Goal: Task Accomplishment & Management: Use online tool/utility

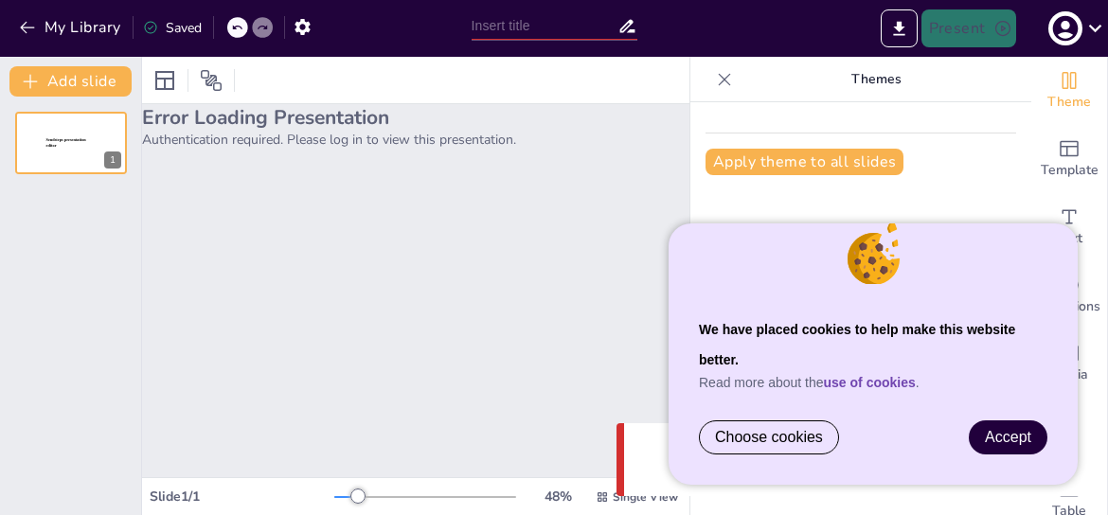
click at [1004, 440] on span "Accept" at bounding box center [1008, 437] width 46 height 16
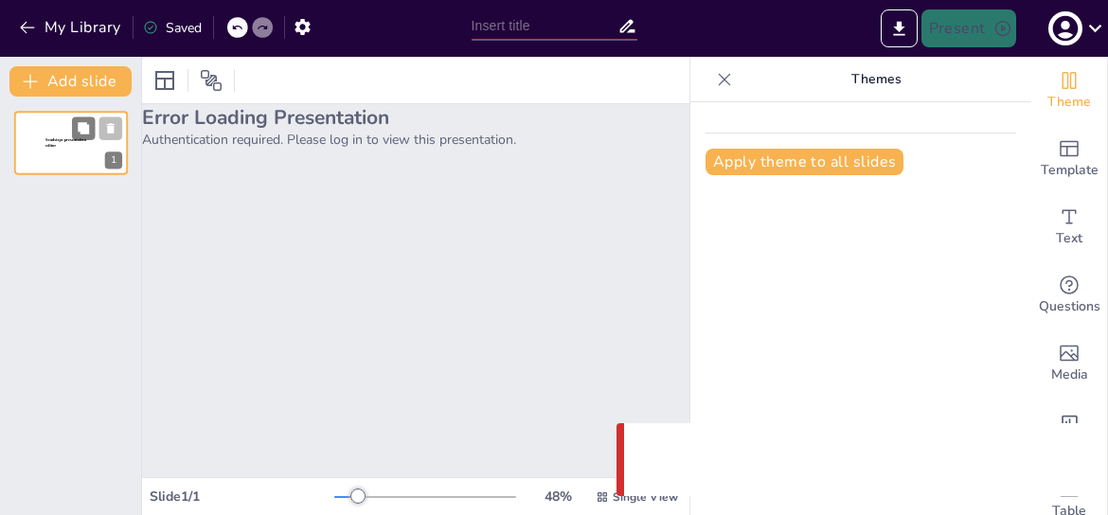
click at [60, 154] on div "Sendsteps presentation editor" at bounding box center [70, 145] width 51 height 17
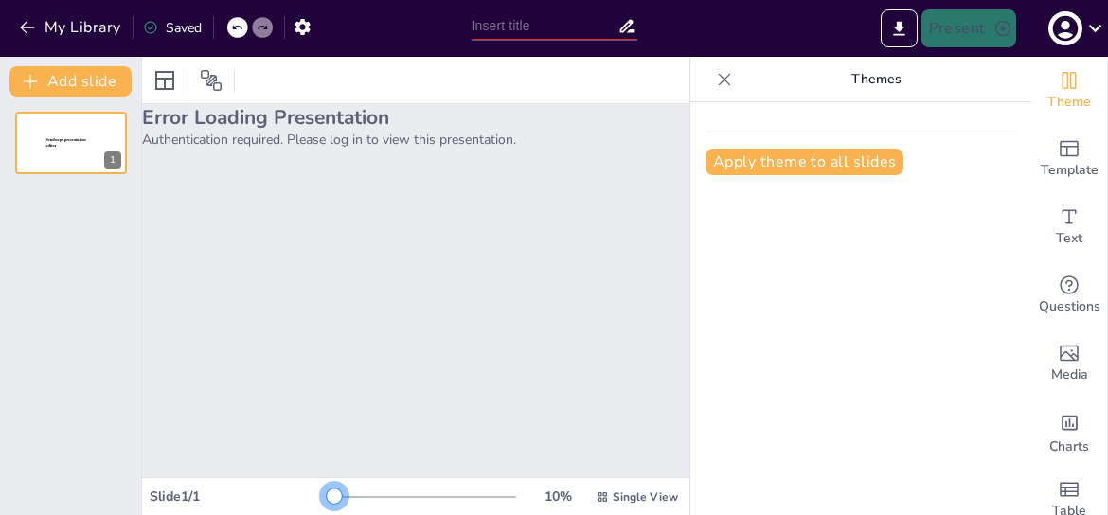
drag, startPoint x: 349, startPoint y: 501, endPoint x: 246, endPoint y: 493, distance: 103.5
click at [246, 493] on div "Slide 1 / 1 10 % Single View" at bounding box center [415, 497] width 547 height 30
click at [1093, 18] on icon at bounding box center [1095, 28] width 26 height 26
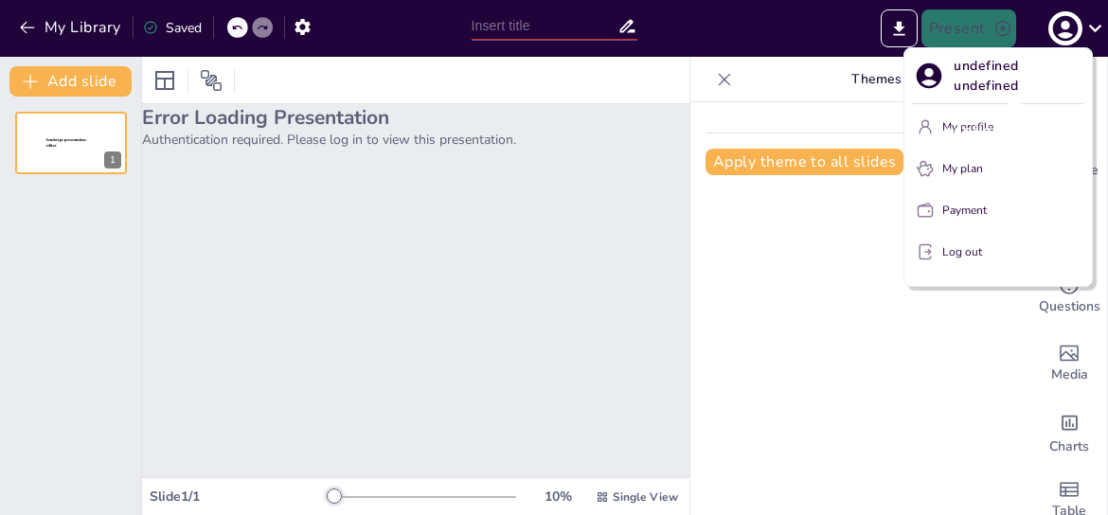
click at [969, 127] on div "undefined undefined" at bounding box center [1013, 130] width 188 height 51
click at [962, 80] on p "undefined undefined" at bounding box center [1018, 76] width 131 height 40
click at [67, 29] on div at bounding box center [554, 257] width 1108 height 515
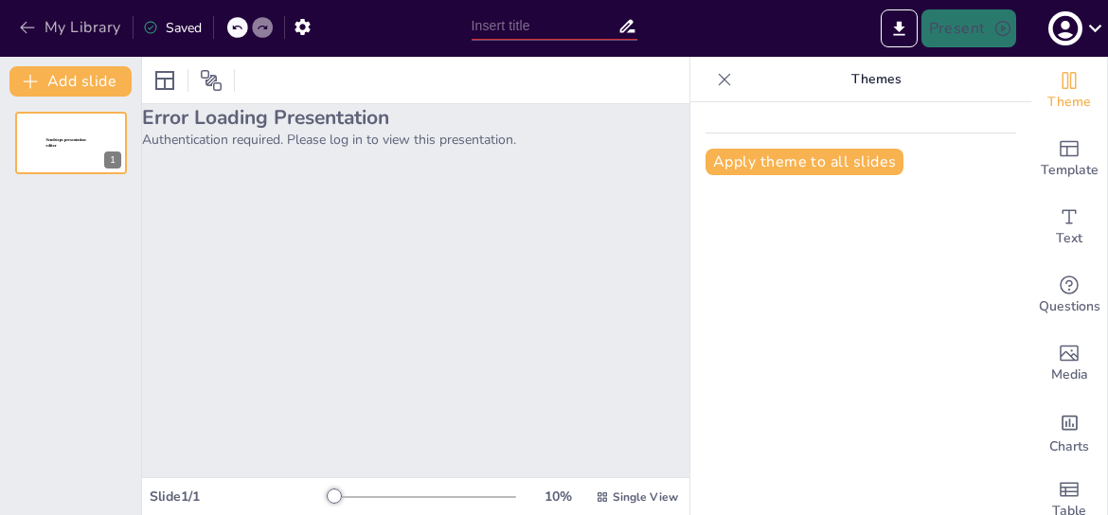
click at [42, 29] on button "My Library" at bounding box center [71, 27] width 115 height 30
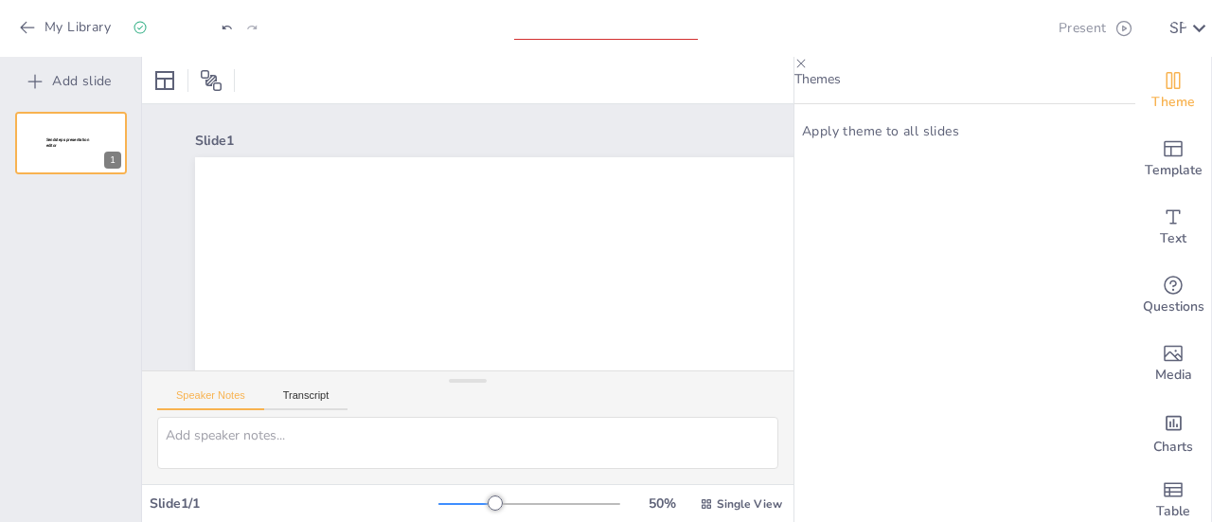
type input "Amerikaanse Beurs op All Time High"
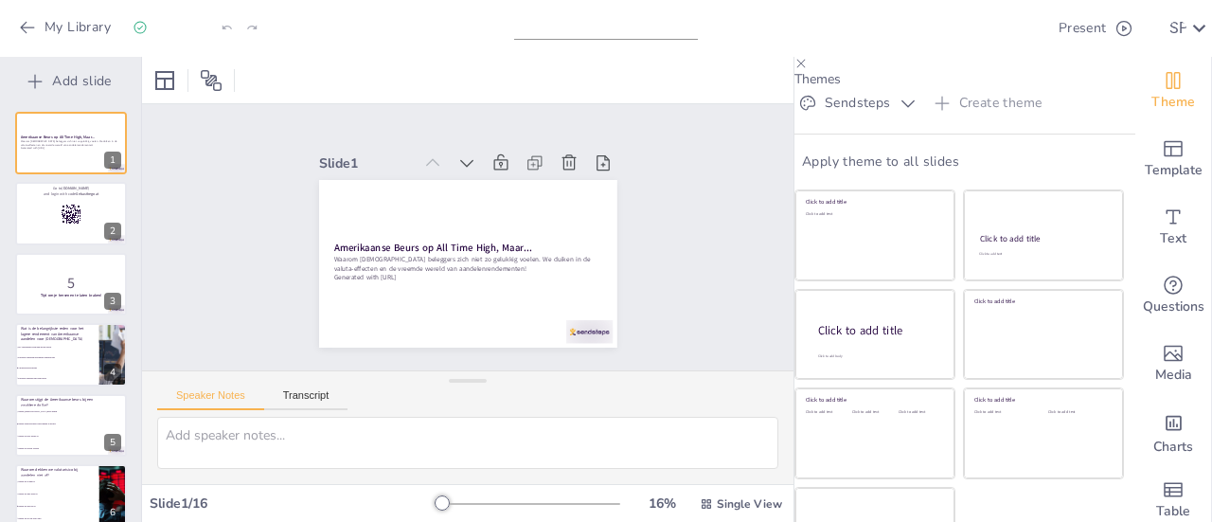
checkbox input "true"
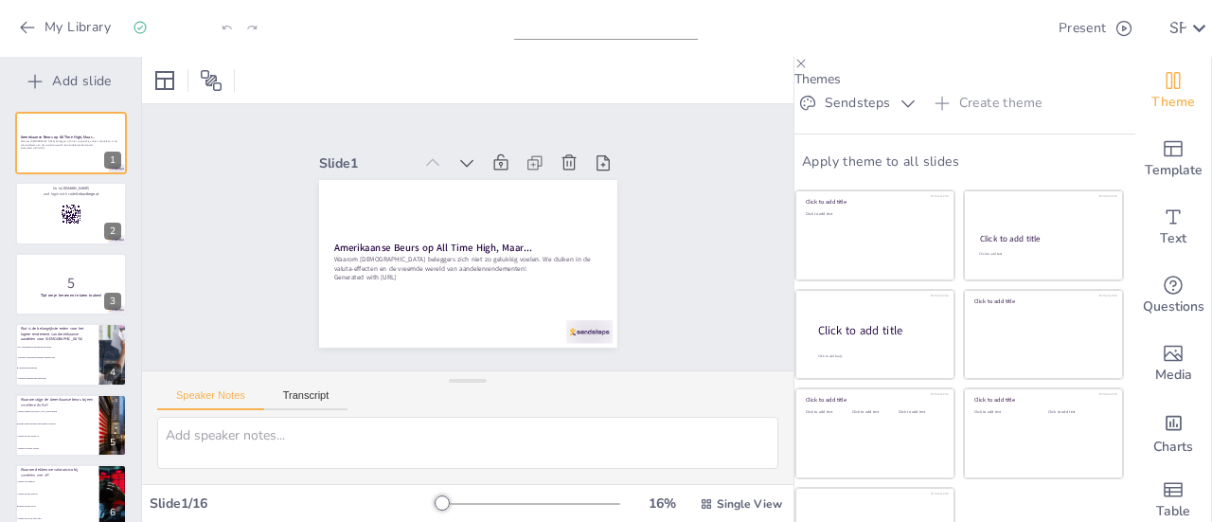
checkbox input "true"
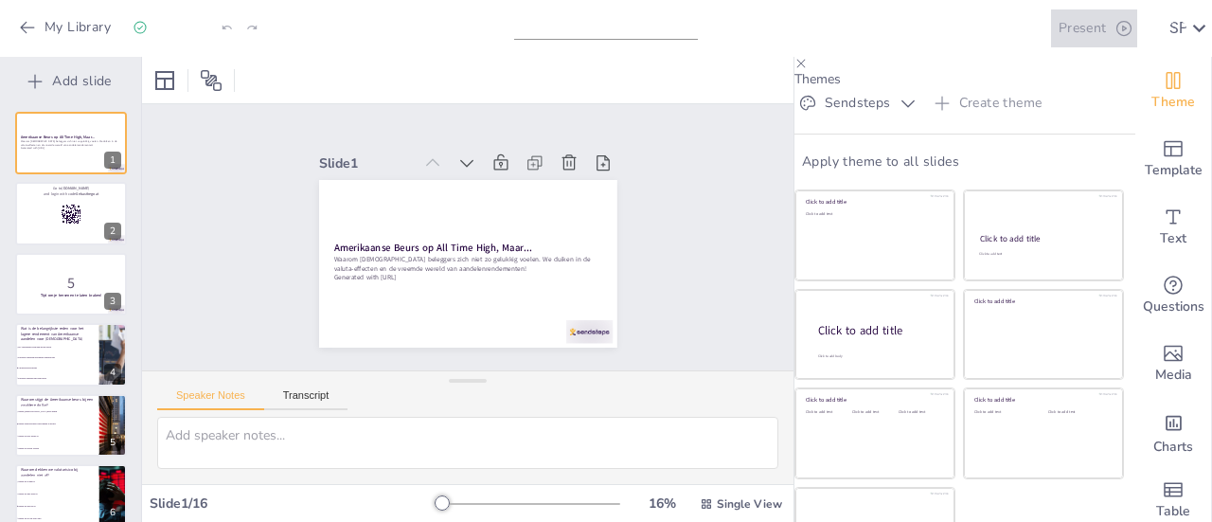
click at [1051, 44] on button "Present" at bounding box center [1094, 28] width 86 height 38
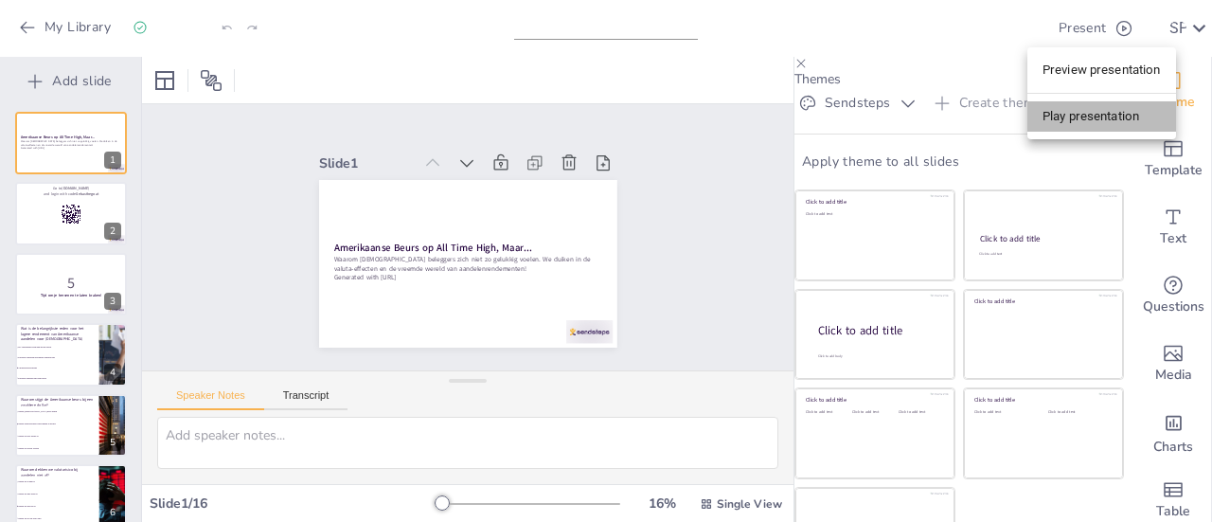
click at [1068, 116] on li "Play presentation" at bounding box center [1101, 116] width 149 height 30
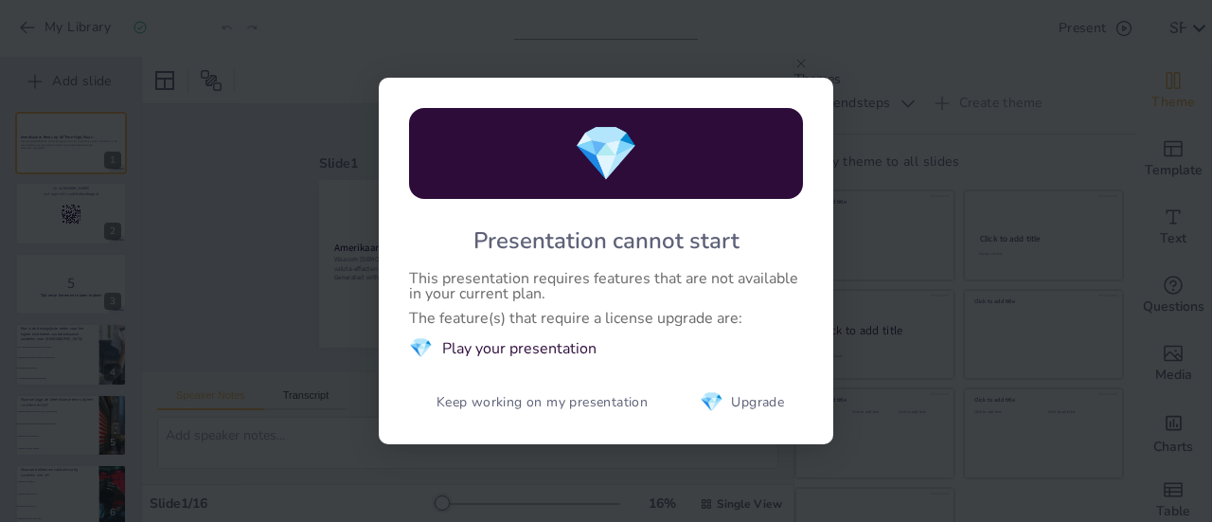
click at [909, 319] on div "💎 Presentation cannot start This presentation requires features that are not av…" at bounding box center [606, 261] width 1212 height 522
